Goal: Transaction & Acquisition: Subscribe to service/newsletter

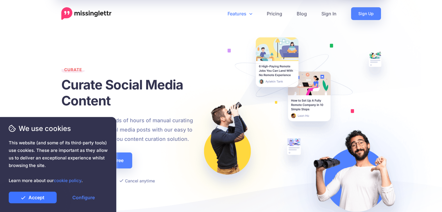
click at [42, 198] on link "Accept" at bounding box center [33, 198] width 48 height 12
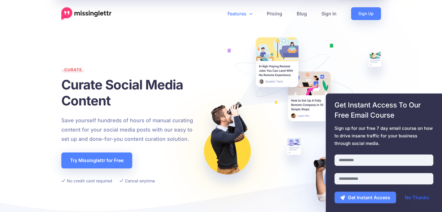
click at [413, 198] on link "No Thanks" at bounding box center [417, 198] width 36 height 12
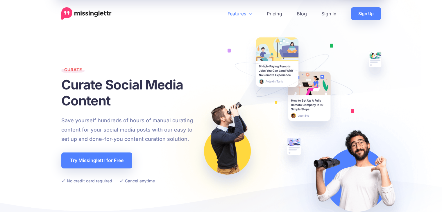
click at [110, 162] on div "We use cookies This website (and some of its third-party tools) use cookies. Th…" at bounding box center [58, 164] width 116 height 95
click at [107, 157] on span "This website (and some of its third-party tools) use cookies. These are importa…" at bounding box center [58, 161] width 99 height 45
click at [106, 158] on span "This website (and some of its third-party tools) use cookies. These are importa…" at bounding box center [58, 161] width 99 height 45
click at [108, 157] on div "We use cookies This website (and some of its third-party tools) use cookies. Th…" at bounding box center [58, 164] width 116 height 95
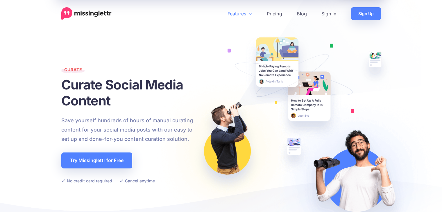
click at [100, 155] on span "This website (and some of its third-party tools) use cookies. These are importa…" at bounding box center [58, 161] width 99 height 45
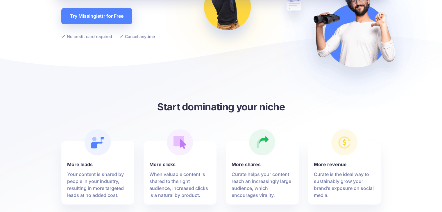
scroll to position [145, 0]
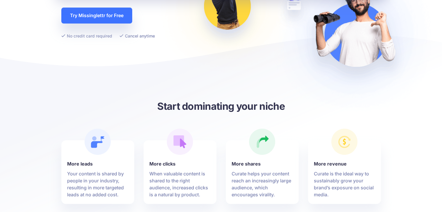
click at [104, 14] on link "Try Missinglettr for Free" at bounding box center [96, 16] width 71 height 16
